Goal: Task Accomplishment & Management: Complete application form

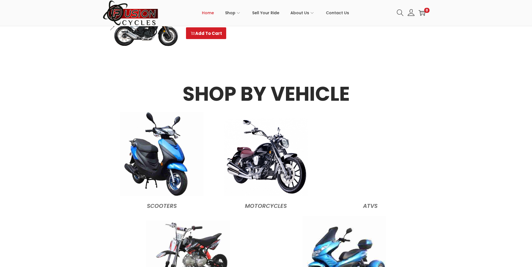
scroll to position [502, 0]
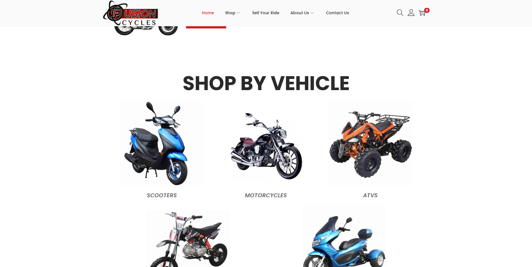
click at [271, 162] on img at bounding box center [265, 146] width 75 height 70
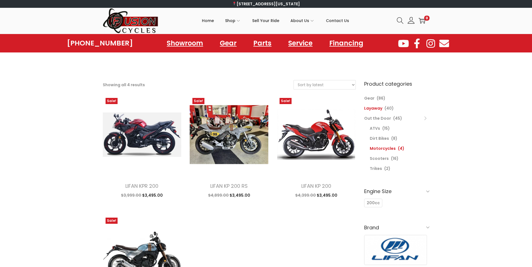
click at [378, 109] on link "Layaway" at bounding box center [373, 108] width 18 height 6
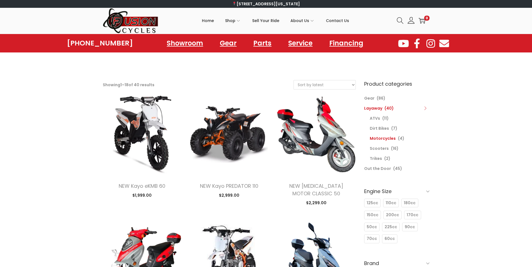
click at [382, 139] on link "Motorcycles" at bounding box center [382, 139] width 26 height 6
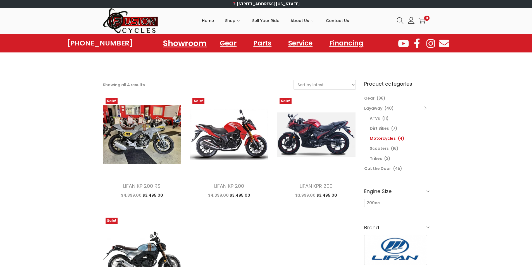
click at [194, 45] on link "Showroom" at bounding box center [184, 42] width 57 height 15
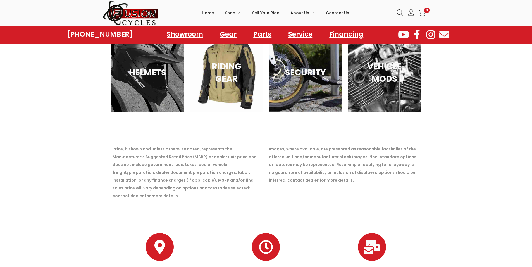
scroll to position [1997, 0]
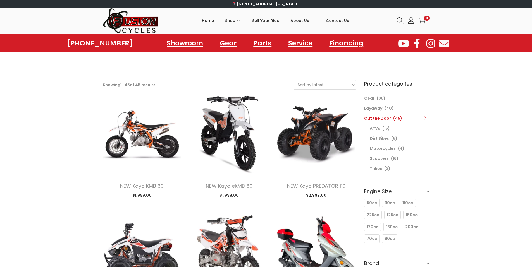
click at [397, 21] on icon at bounding box center [400, 20] width 6 height 6
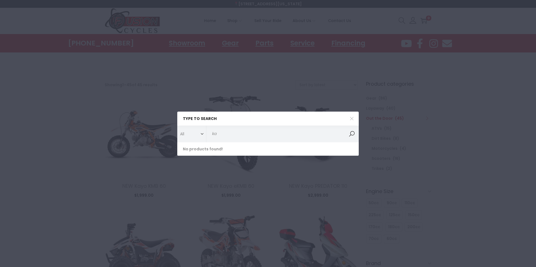
type input "k"
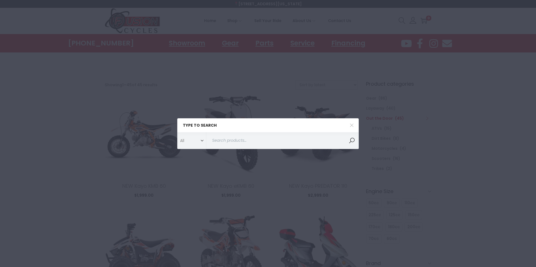
click at [203, 142] on select "All ATVs ATVs Covers Dirt Bikes Dirt Bikes Gear Gloves Helmets Layaway Motorcyc…" at bounding box center [193, 140] width 26 height 11
click at [232, 142] on input "Search for:>" at bounding box center [282, 140] width 152 height 17
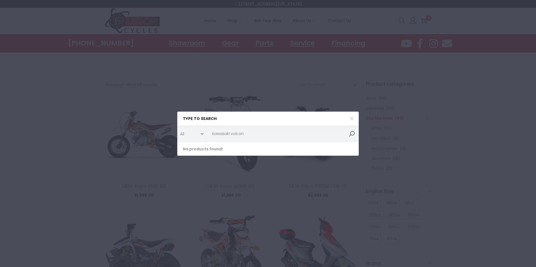
type input "kawasaki volcan"
click at [352, 133] on button "Search" at bounding box center [352, 134] width 14 height 17
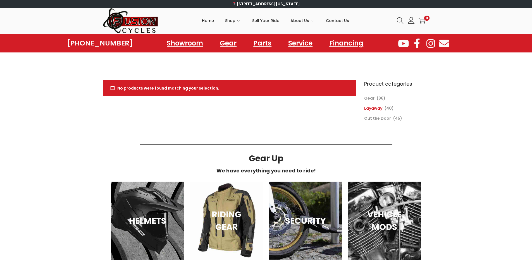
click at [376, 108] on link "Layaway" at bounding box center [373, 108] width 18 height 6
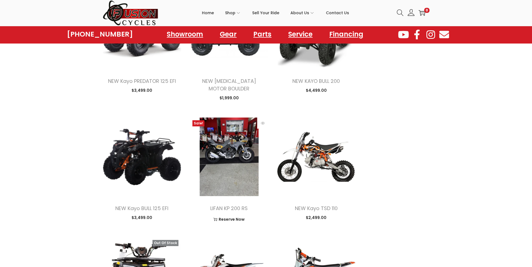
scroll to position [642, 0]
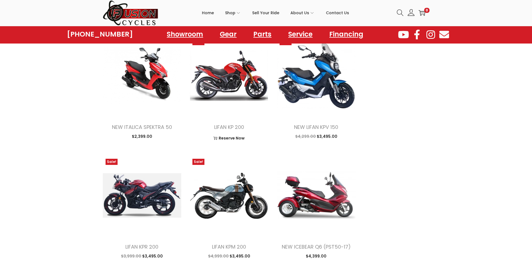
scroll to position [1200, 0]
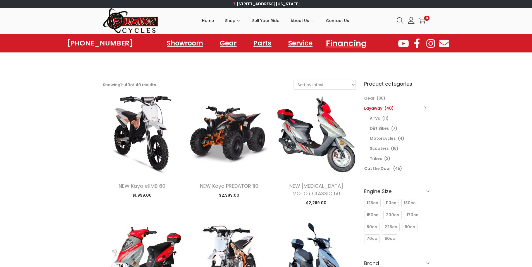
click at [339, 43] on link "Financing" at bounding box center [346, 42] width 54 height 15
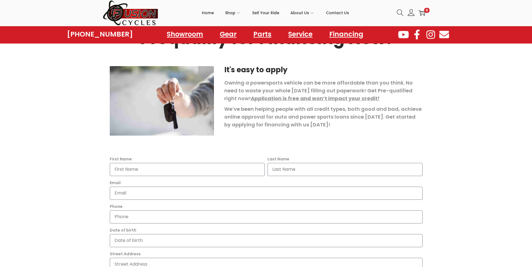
scroll to position [56, 0]
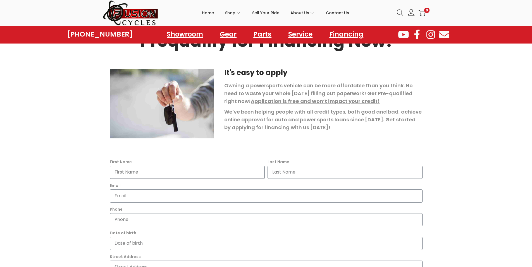
click at [155, 170] on input "First Name" at bounding box center [187, 172] width 155 height 13
type input "[PERSON_NAME]"
type input "[STREET_ADDRESS]"
type input "Chesapeake"
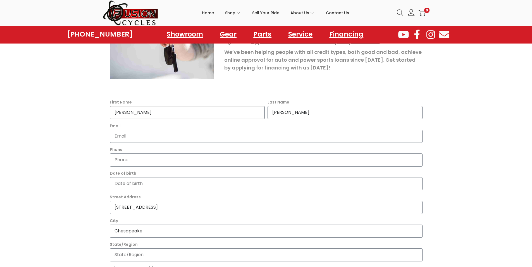
scroll to position [112, 0]
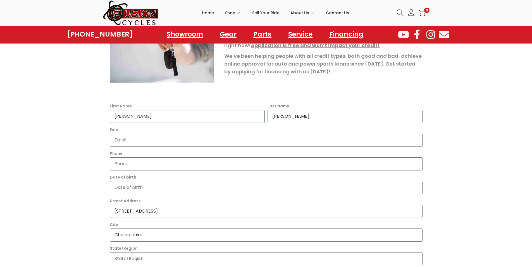
type input "[PERSON_NAME]"
type input "p.m.cahoon5@gmail.com"
type input "2762471202"
type input "Virginia"
type input "p"
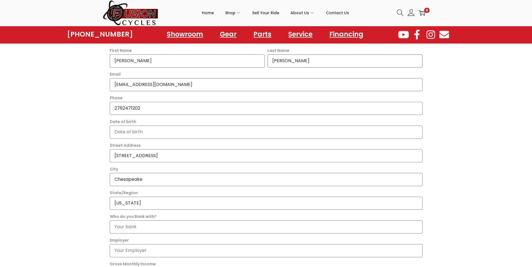
scroll to position [167, 0]
type input "cahoon"
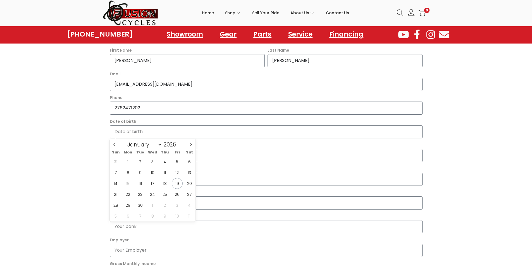
click at [140, 131] on input "Date of birth" at bounding box center [266, 131] width 313 height 13
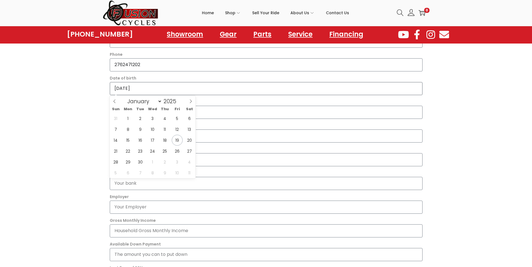
scroll to position [223, 0]
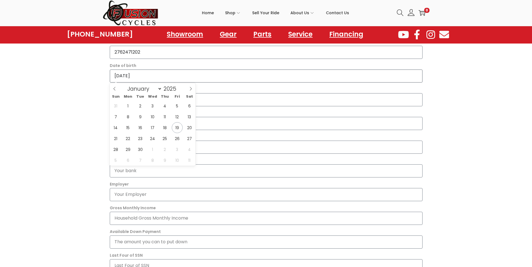
type input "1997-01-01"
click at [63, 152] on section "It's easy to apply Owning a powersports vehicle can be more affordable than you…" at bounding box center [266, 123] width 532 height 448
drag, startPoint x: 140, startPoint y: 78, endPoint x: 126, endPoint y: 83, distance: 14.4
click at [126, 83] on div "First Name patrick Last Name cahoon Email p.m.cahoon5@gmail.com Phone 276247120…" at bounding box center [265, 157] width 315 height 333
click at [158, 89] on select "January February March April May June July August September October November De…" at bounding box center [143, 89] width 37 height 8
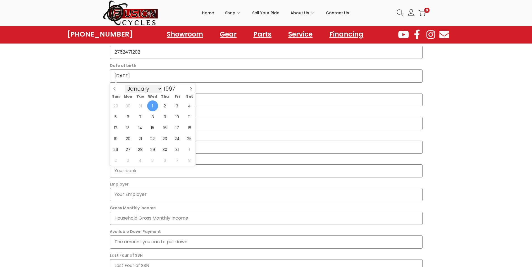
scroll to position [0, 0]
select select "2"
click at [125, 85] on select "January February March April May June July August September October November De…" at bounding box center [143, 89] width 37 height 8
click at [143, 149] on span "25" at bounding box center [140, 149] width 11 height 11
type input "1997-03-25"
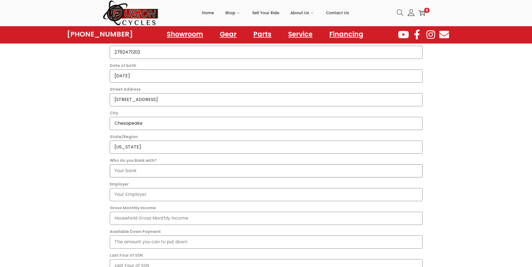
click at [145, 169] on input "Who do you Bank with?" at bounding box center [266, 170] width 313 height 13
type input "navy federal"
click at [140, 195] on input "Employer" at bounding box center [266, 194] width 313 height 13
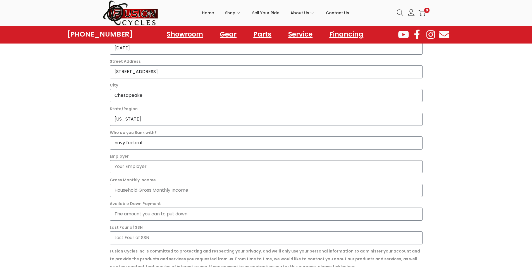
scroll to position [279, 0]
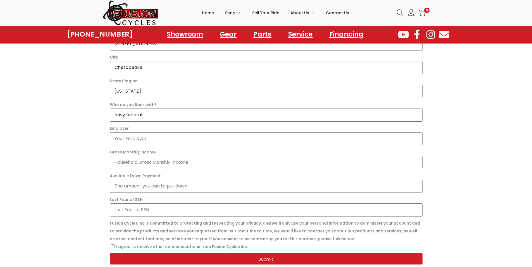
type input "a"
type input "Acoustical Sheetmetal company"
click at [191, 163] on input "Gross Monthly Income" at bounding box center [266, 162] width 313 height 13
type input "3159.44"
click at [143, 187] on input "Available Down Payment" at bounding box center [266, 186] width 313 height 13
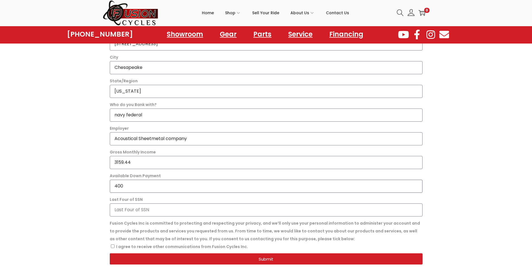
type input "400"
click at [153, 211] on input "Last Four of SSN" at bounding box center [266, 209] width 313 height 13
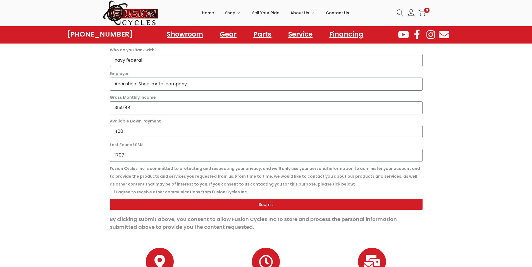
scroll to position [335, 0]
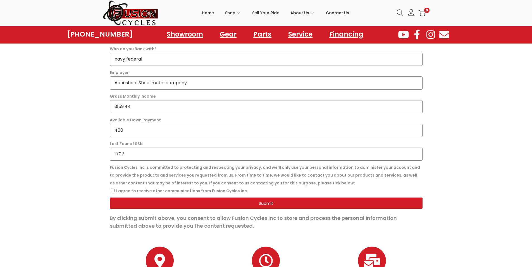
type input "1707"
click at [113, 190] on input "I agree to receive other communications from Fusion Cycles Inc." at bounding box center [113, 191] width 4 height 4
checkbox input "true"
click at [210, 203] on span "Submit" at bounding box center [265, 203] width 299 height 4
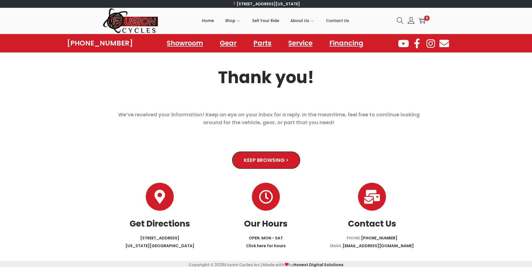
click at [266, 158] on span "Keep Browsing >" at bounding box center [266, 160] width 44 height 5
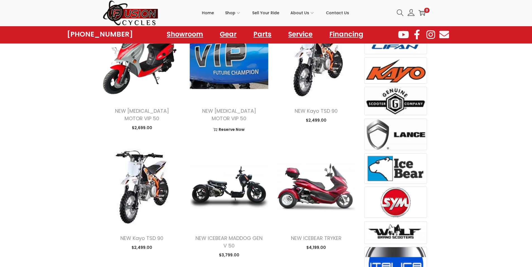
scroll to position [474, 0]
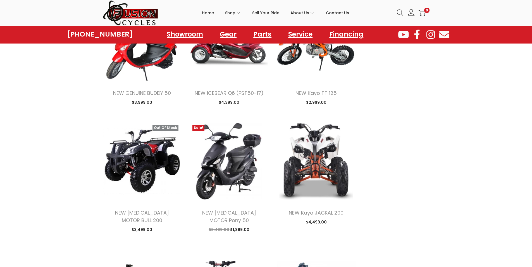
scroll to position [1451, 0]
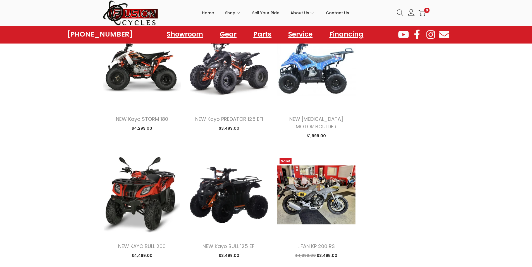
scroll to position [1674, 0]
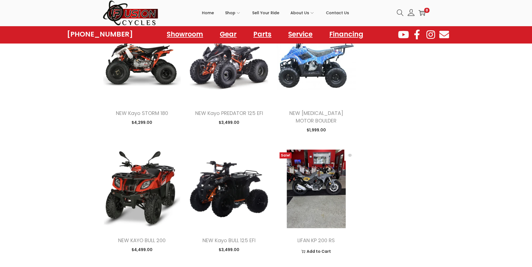
click at [310, 188] on img at bounding box center [316, 189] width 79 height 79
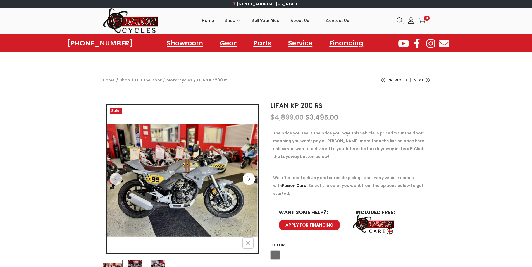
click at [251, 180] on icon "Next" at bounding box center [249, 179] width 6 height 6
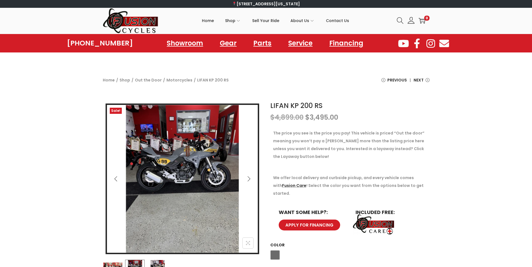
click at [251, 180] on icon "Next" at bounding box center [249, 179] width 6 height 6
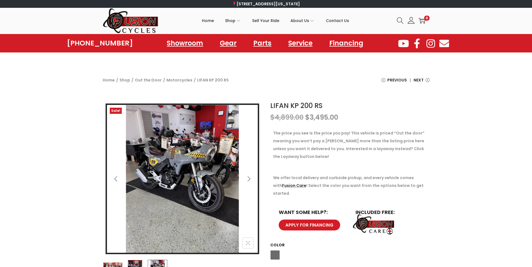
click at [251, 180] on icon "Next" at bounding box center [249, 179] width 6 height 6
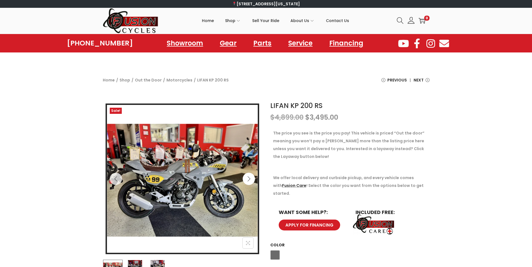
click at [251, 180] on icon "Next" at bounding box center [249, 179] width 6 height 6
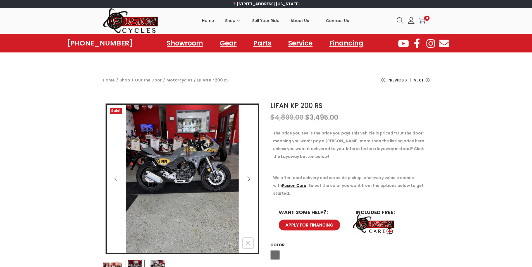
click at [251, 180] on icon "Next" at bounding box center [249, 179] width 6 height 6
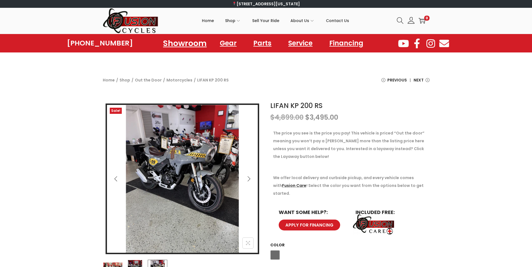
click at [177, 44] on link "Showroom" at bounding box center [184, 42] width 57 height 15
click at [179, 43] on link "Showroom" at bounding box center [184, 42] width 57 height 15
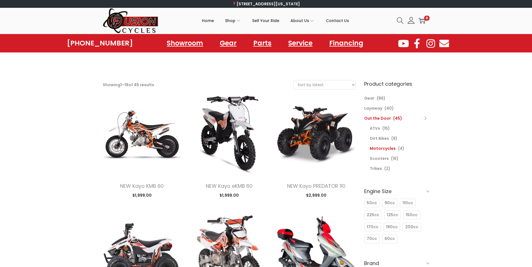
click at [384, 148] on link "Motorcycles" at bounding box center [382, 149] width 26 height 6
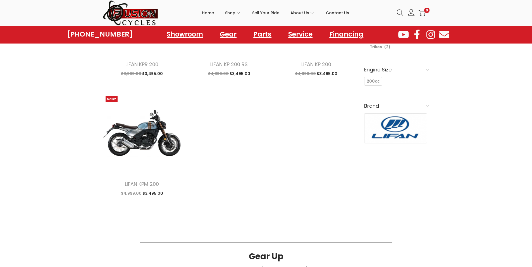
scroll to position [112, 0]
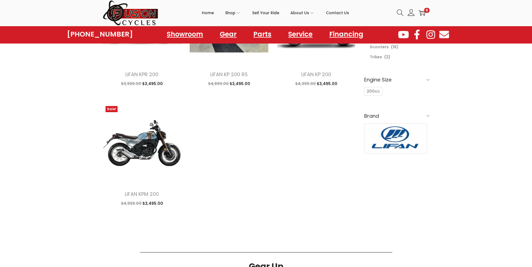
click at [427, 116] on span at bounding box center [427, 115] width 3 height 3
click at [427, 80] on span at bounding box center [427, 79] width 3 height 3
click at [429, 80] on span at bounding box center [427, 79] width 3 height 3
click at [426, 116] on span at bounding box center [427, 115] width 3 height 3
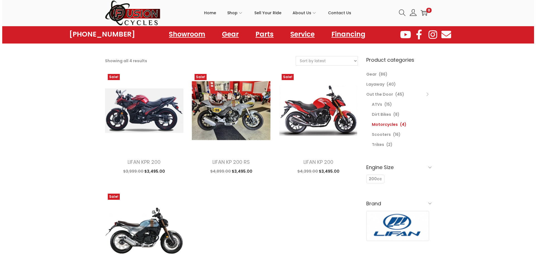
scroll to position [0, 0]
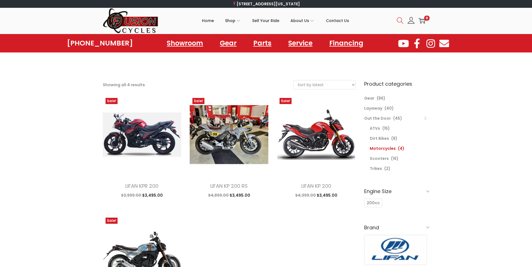
click at [400, 19] on icon at bounding box center [400, 20] width 7 height 7
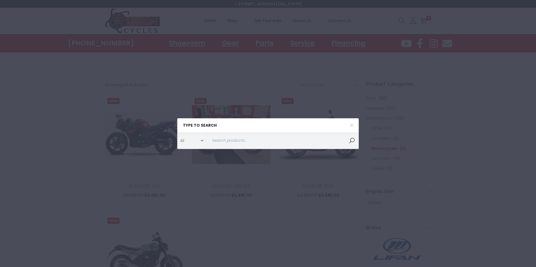
click at [203, 140] on select "All ATVs ATVs Covers Dirt Bikes Dirt Bikes Gear Gloves Helmets Layaway Motorcyc…" at bounding box center [193, 140] width 26 height 11
select select "41"
click at [180, 135] on select "All ATVs ATVs Covers Dirt Bikes Dirt Bikes Gear Gloves Helmets Layaway Motorcyc…" at bounding box center [193, 140] width 26 height 11
click at [352, 140] on button "Search" at bounding box center [352, 140] width 14 height 17
click at [293, 142] on input "Search for:>" at bounding box center [282, 140] width 152 height 17
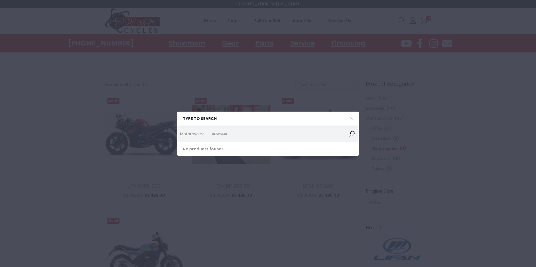
type input "kawaski"
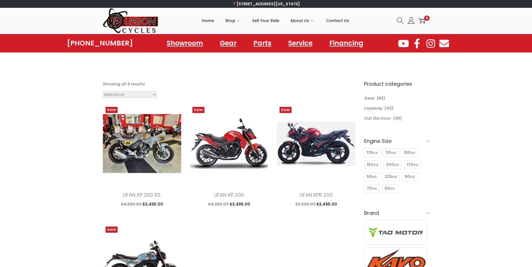
click at [416, 42] on icon at bounding box center [416, 44] width 12 height 10
